Goal: Task Accomplishment & Management: Use online tool/utility

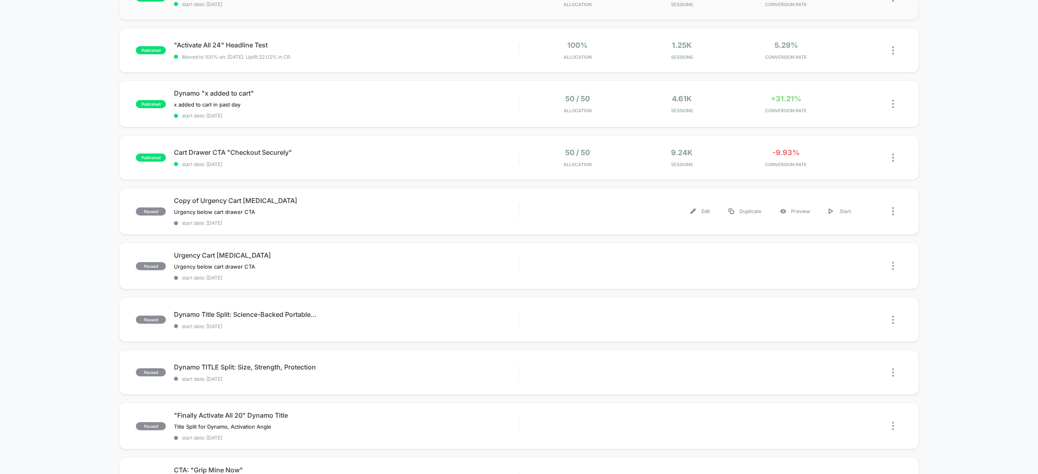
scroll to position [247, 0]
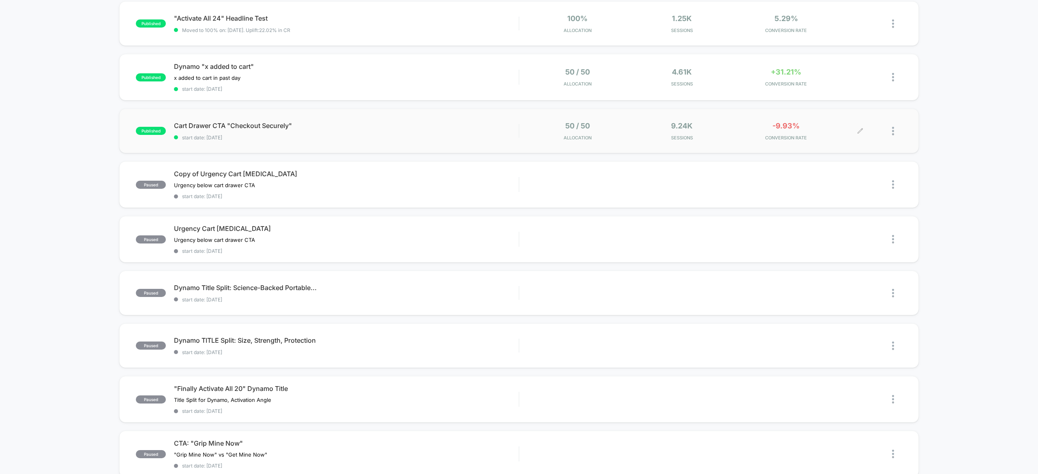
click at [898, 130] on div at bounding box center [897, 131] width 10 height 19
click at [722, 124] on div "9.24k Sessions" at bounding box center [682, 131] width 100 height 19
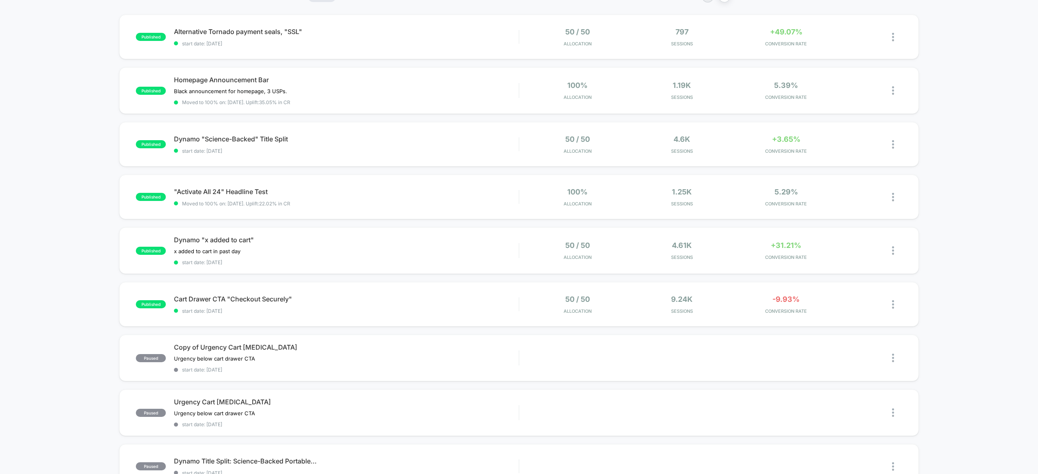
scroll to position [75, 0]
click at [896, 303] on div at bounding box center [897, 303] width 10 height 19
click at [471, 298] on span "Cart Drawer CTA "Checkout Securely" Click to edit experience details" at bounding box center [346, 298] width 345 height 8
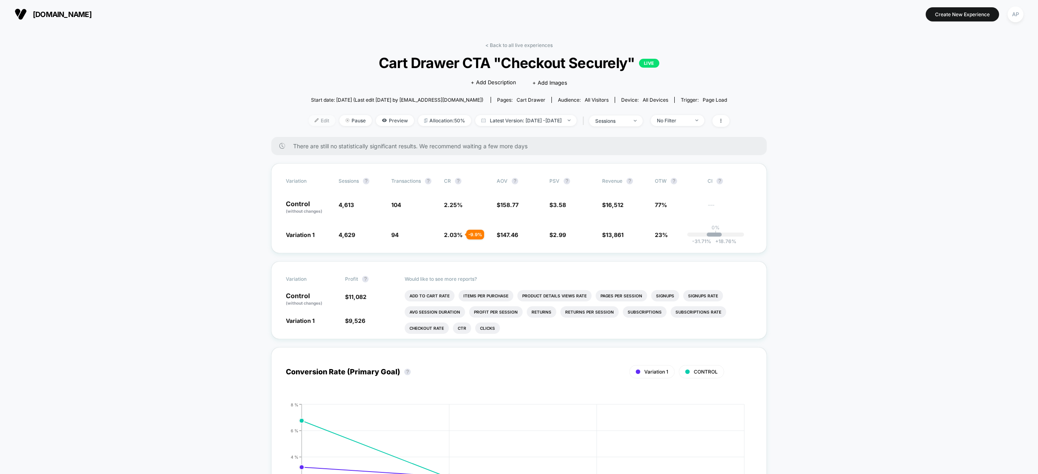
click at [309, 116] on span "Edit" at bounding box center [322, 120] width 27 height 11
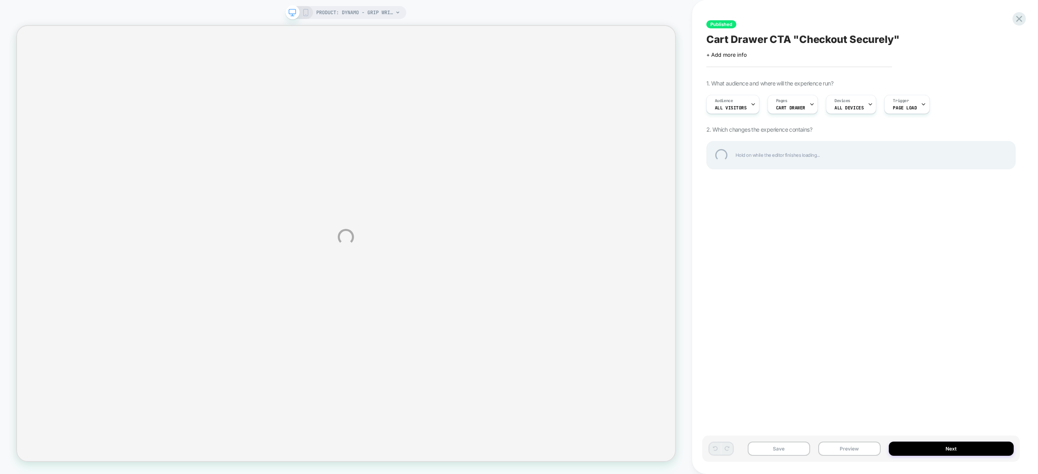
select select "**********"
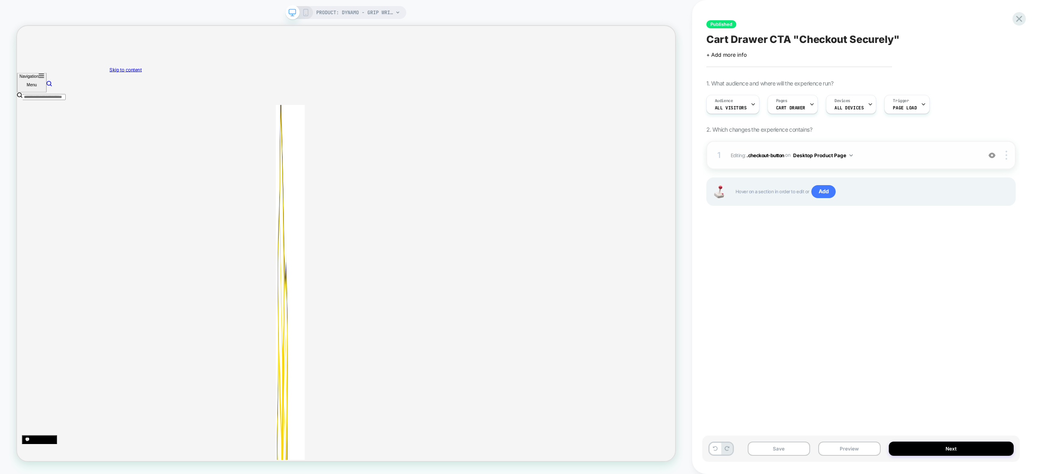
click at [769, 159] on span "Editing : .checkout-button .checkout-button on Desktop Product Page" at bounding box center [854, 155] width 247 height 10
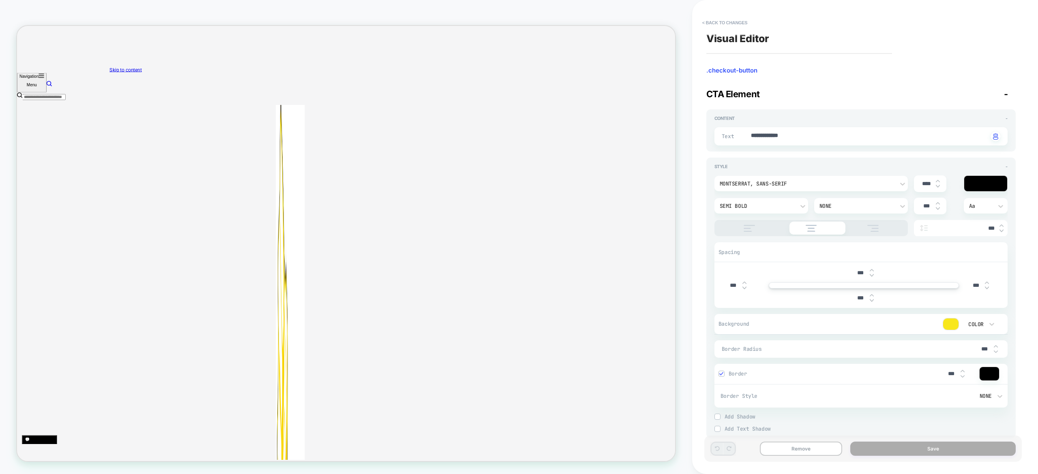
scroll to position [2, 0]
click at [804, 139] on textarea "**********" at bounding box center [869, 134] width 238 height 9
type textarea "*"
click at [714, 26] on button "< Back to changes" at bounding box center [725, 22] width 54 height 13
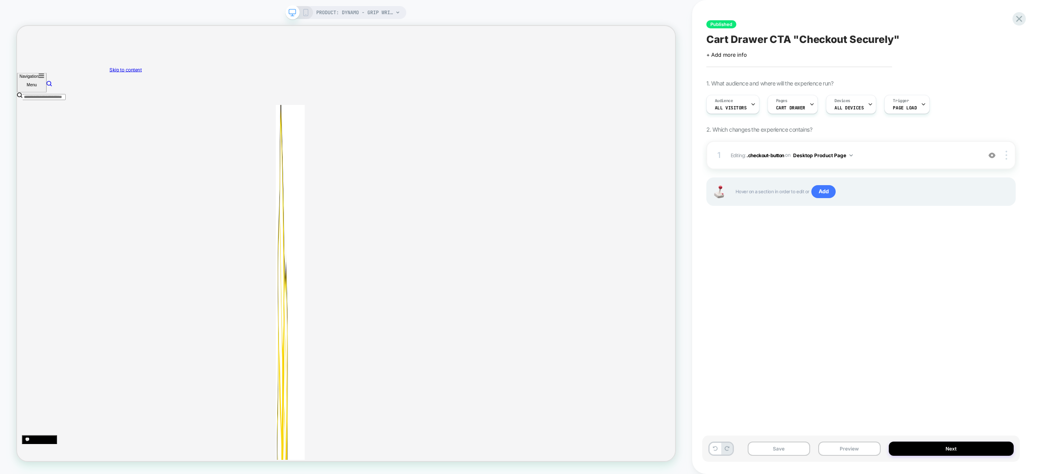
click at [714, 26] on span "Published" at bounding box center [721, 24] width 30 height 8
drag, startPoint x: 26, startPoint y: 49, endPoint x: 61, endPoint y: 45, distance: 35.4
click at [1023, 17] on icon at bounding box center [1019, 18] width 11 height 11
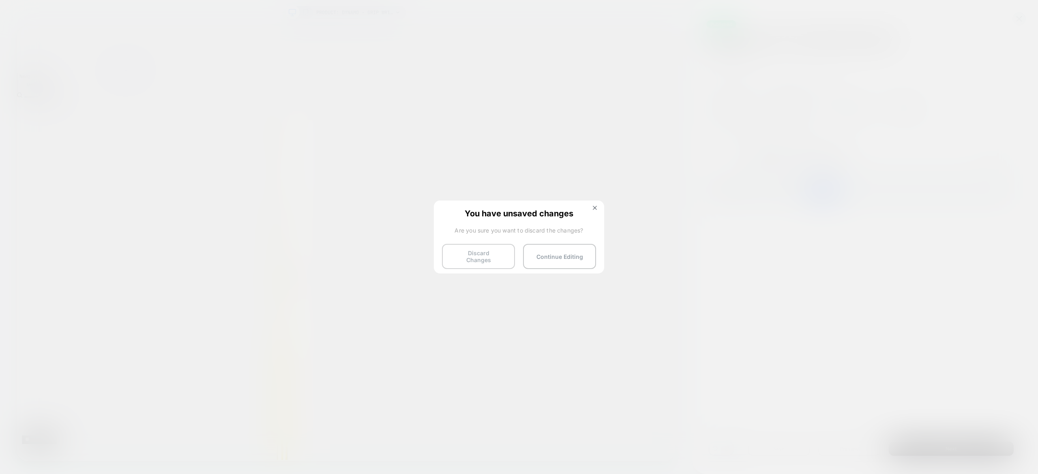
click at [461, 262] on button "Discard Changes" at bounding box center [478, 256] width 73 height 25
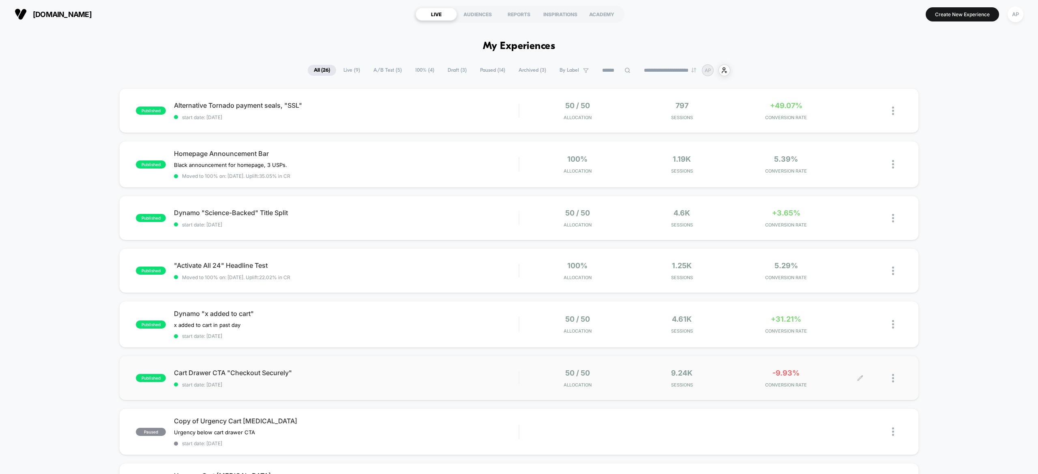
click at [888, 369] on div at bounding box center [881, 378] width 42 height 19
click at [894, 376] on img at bounding box center [893, 378] width 2 height 9
click at [856, 365] on div "Pause" at bounding box center [851, 369] width 73 height 18
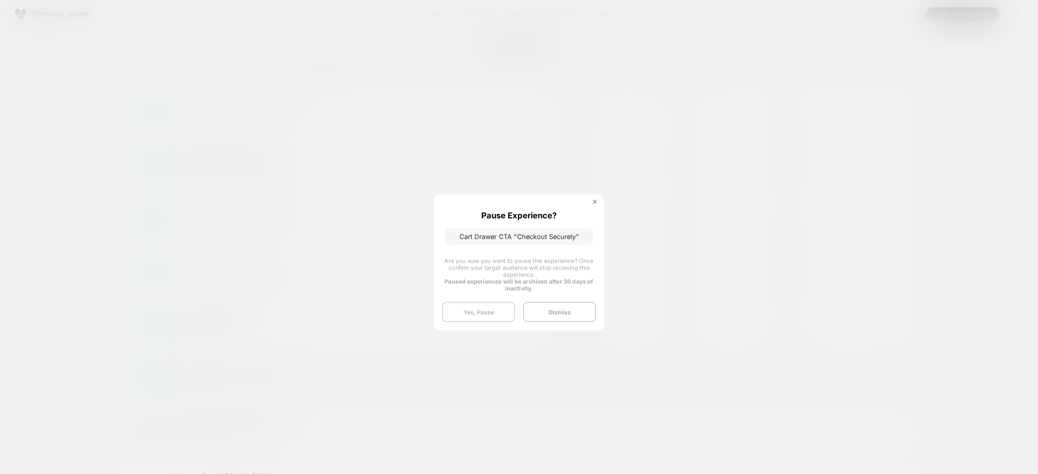
click at [497, 304] on button "Yes, Pause" at bounding box center [478, 312] width 73 height 20
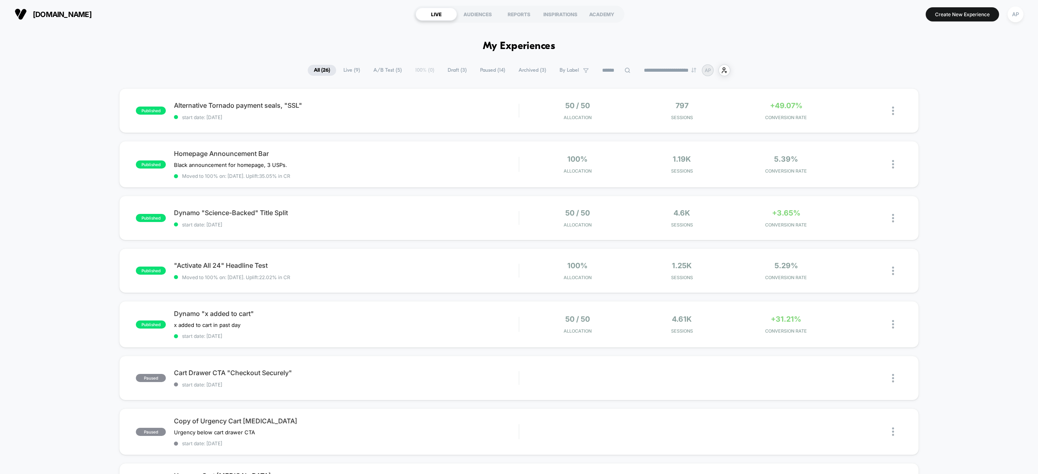
drag, startPoint x: 812, startPoint y: 24, endPoint x: 736, endPoint y: 3, distance: 79.1
click at [736, 3] on div "gripzilla.co LIVE AUDIENCES REPORTS INSPIRATIONS ACADEMY Create New Experience …" at bounding box center [519, 14] width 1038 height 28
